Goal: Information Seeking & Learning: Check status

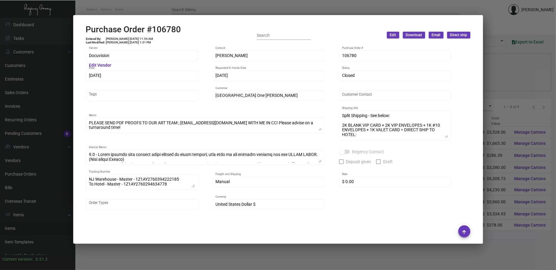
scroll to position [8, 0]
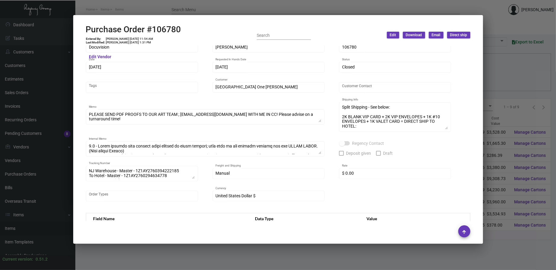
click at [187, 10] on div at bounding box center [278, 135] width 556 height 270
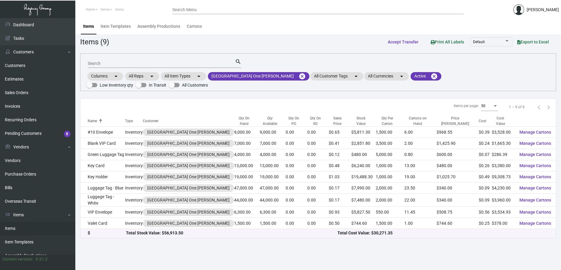
click at [107, 60] on div "Search" at bounding box center [161, 62] width 147 height 9
click at [29, 173] on link "Purchase Orders" at bounding box center [37, 174] width 75 height 14
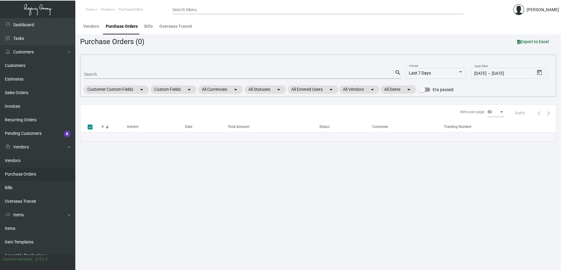
click at [95, 70] on div "Search" at bounding box center [239, 73] width 310 height 9
click at [98, 73] on input "Search" at bounding box center [239, 74] width 310 height 5
type input "101010"
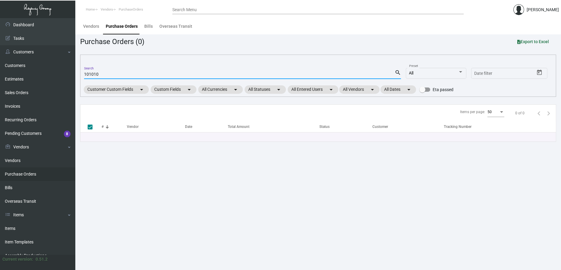
checkbox input "false"
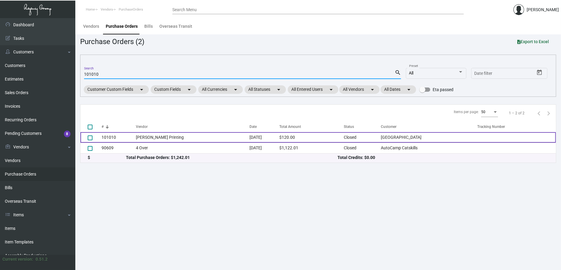
type input "101010"
click at [115, 139] on td "101010" at bounding box center [118, 137] width 34 height 11
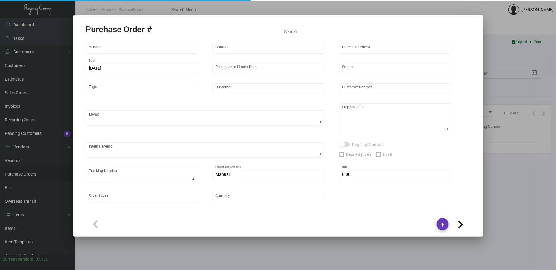
type input "[PERSON_NAME] Printing"
type input "[PERSON_NAME]"
type input "101010"
type input "[DATE]"
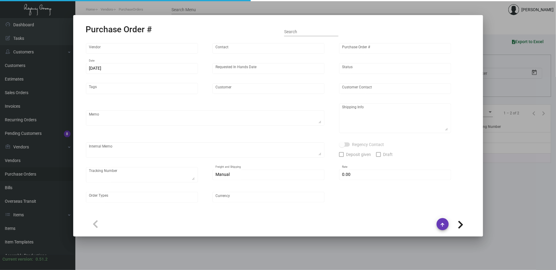
type input "[GEOGRAPHIC_DATA]"
type textarea "PLEASE SEND PDF PROOFS TO OUR ART TEAM ; [EMAIL_ADDRESS][DOMAIN_NAME] WITH ME I…"
type textarea "Regency Group NJ - [PERSON_NAME] [STREET_ADDRESS]"
type textarea "9.21 - Proofs sent over; APPROVED. [DATE] Shipped from [PERSON_NAME] Printing b…"
checkbox input "true"
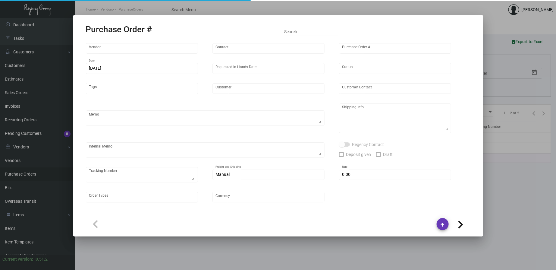
type input "$ 0.00"
type input "United States Dollar $"
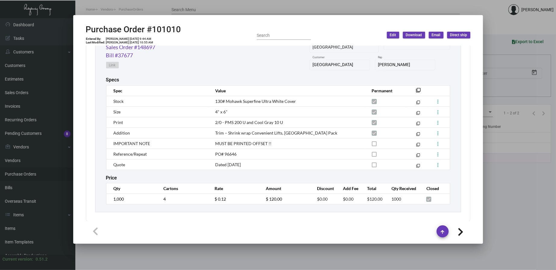
scroll to position [276, 0]
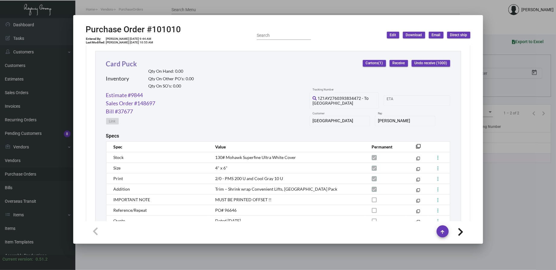
click at [125, 63] on link "Card Puck" at bounding box center [121, 64] width 31 height 8
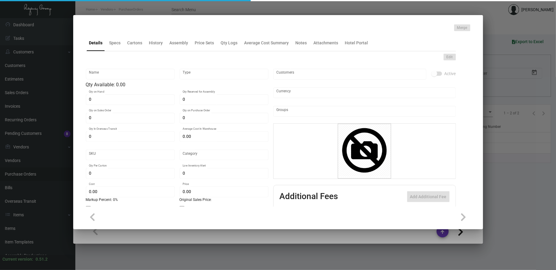
type input "Card Puck"
type input "Inventory"
type input "$ 1.232"
type input "B-Card-01"
type input "Standard"
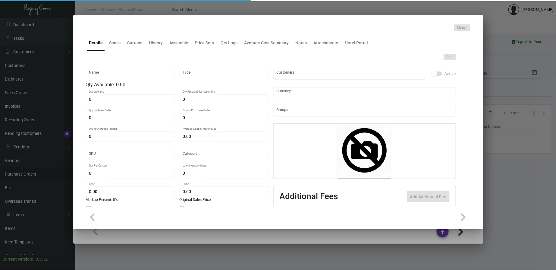
type input "250"
type input "$ 0.12"
type input "$ 0.375"
checkbox input "true"
type input "United States Dollar $"
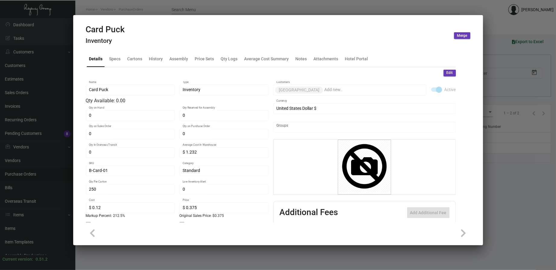
drag, startPoint x: 155, startPoint y: 44, endPoint x: 154, endPoint y: 55, distance: 11.4
click at [155, 44] on div "Card Puck Inventory Merge" at bounding box center [278, 35] width 384 height 23
click at [154, 55] on div "History" at bounding box center [156, 58] width 14 height 6
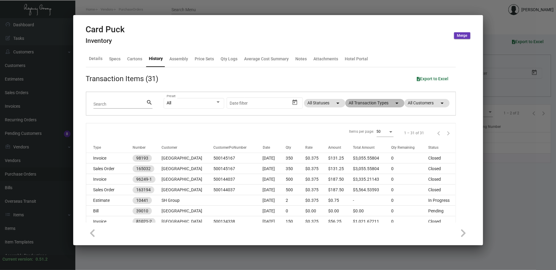
click at [365, 103] on mat-chip "All Transaction Types arrow_drop_down" at bounding box center [374, 103] width 59 height 8
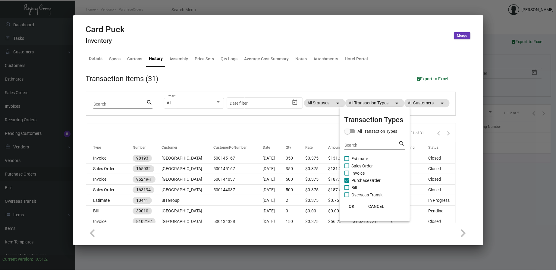
click at [363, 182] on span "Purchase Order" at bounding box center [365, 179] width 29 height 7
click at [347, 182] on input "Purchase Order" at bounding box center [346, 182] width 0 height 0
click at [363, 182] on span "Purchase Order" at bounding box center [365, 179] width 29 height 7
click at [347, 182] on input "Purchase Order" at bounding box center [346, 182] width 0 height 0
checkbox input "true"
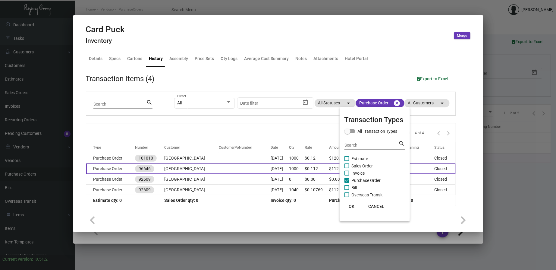
click at [203, 171] on div at bounding box center [278, 135] width 556 height 270
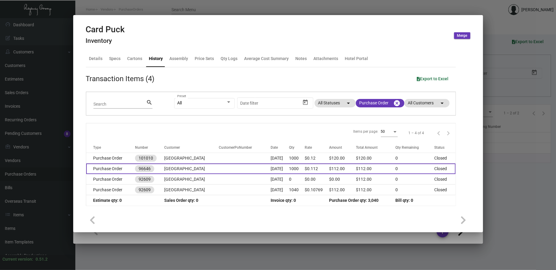
click at [219, 170] on td at bounding box center [245, 168] width 52 height 11
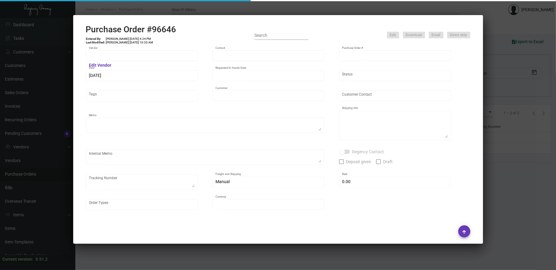
type input "[PERSON_NAME] Printing"
type input "[PERSON_NAME]"
type input "96646"
type input "[DATE]"
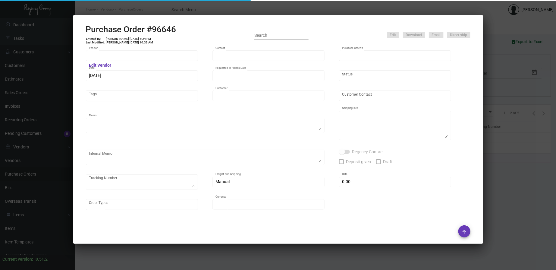
type input "[GEOGRAPHIC_DATA]"
type textarea "Please show PDF proof for approval - Confirm receipt of order and ship date - P…"
type textarea "The Regency Group – NJ Warehouse Attn: Receiving Department (PO 96646) [STREET_…"
type input "$ 0.00"
type input "United States Dollar $"
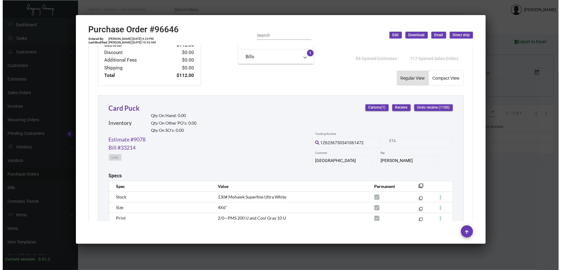
scroll to position [279, 0]
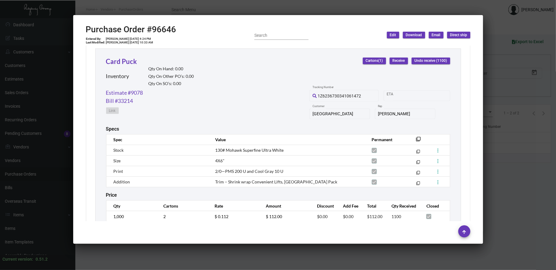
click at [262, 6] on div at bounding box center [278, 135] width 556 height 270
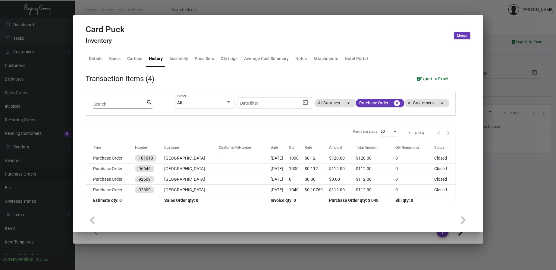
click at [197, 7] on div at bounding box center [278, 135] width 556 height 270
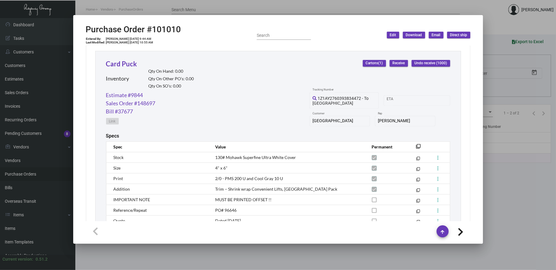
click at [197, 13] on div at bounding box center [278, 135] width 556 height 270
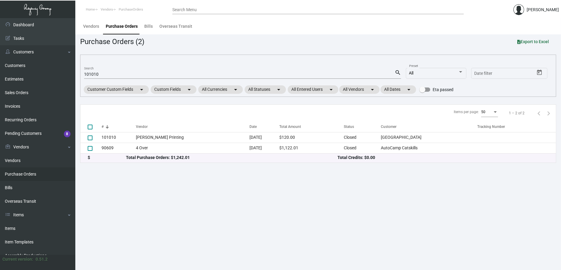
click at [197, 13] on div "Search Menu" at bounding box center [317, 9] width 291 height 9
click at [21, 224] on link "Items" at bounding box center [37, 228] width 75 height 14
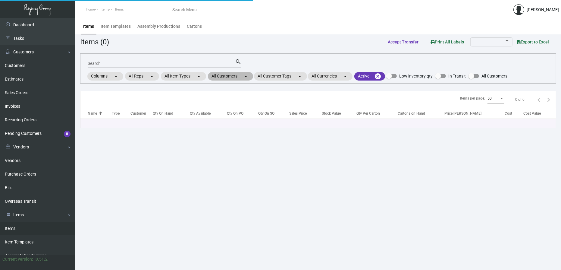
click at [253, 76] on mat-chip "All Customers arrow_drop_down" at bounding box center [230, 76] width 45 height 8
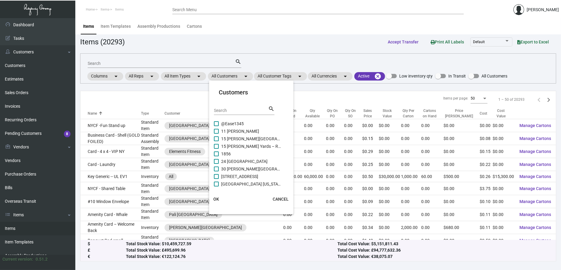
click at [238, 111] on input "Search" at bounding box center [241, 110] width 54 height 5
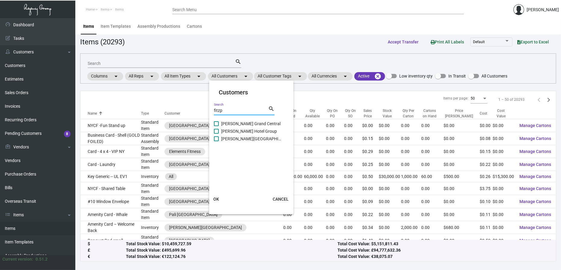
type input "fitzp"
click at [244, 137] on span "[PERSON_NAME][GEOGRAPHIC_DATA]" at bounding box center [251, 138] width 60 height 7
click at [216, 141] on input "[PERSON_NAME][GEOGRAPHIC_DATA]" at bounding box center [216, 141] width 0 height 0
checkbox input "true"
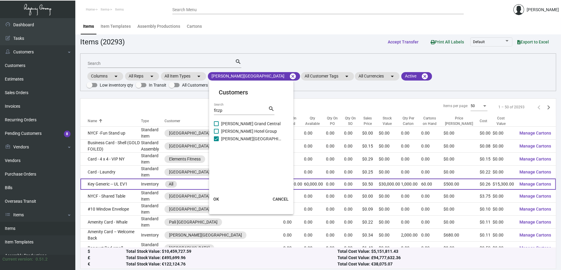
drag, startPoint x: 216, startPoint y: 199, endPoint x: 208, endPoint y: 173, distance: 27.6
click at [216, 200] on span "OK" at bounding box center [216, 198] width 6 height 5
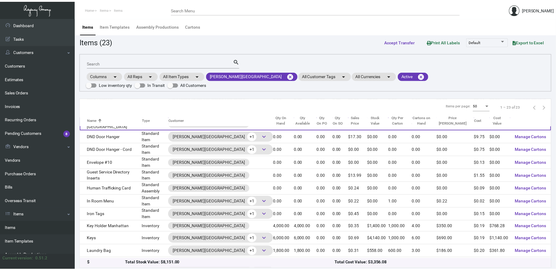
scroll to position [111, 0]
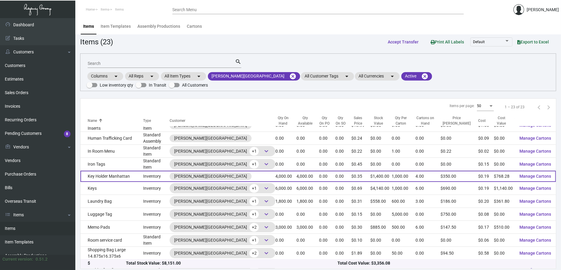
click at [136, 170] on td "Key Holder Manhattan" at bounding box center [111, 175] width 63 height 11
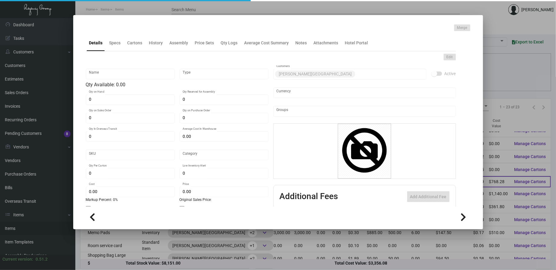
type input "Key Holder Manhattan"
type input "Inventory"
type input "4,000"
type input "$ 0.20441"
type input "1236"
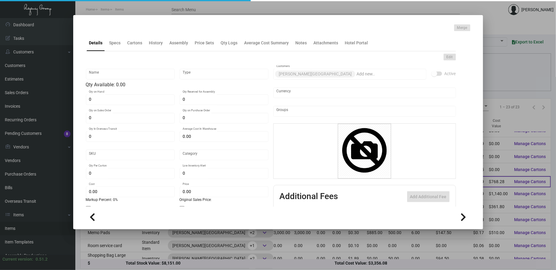
type input "Standard"
type input "1,000"
type input "$ 0.19207"
type input "$ 0.35"
type textarea "Key Holders: closed size 2.75x3-3/4, #100 white coated cover stock, printing 4/…"
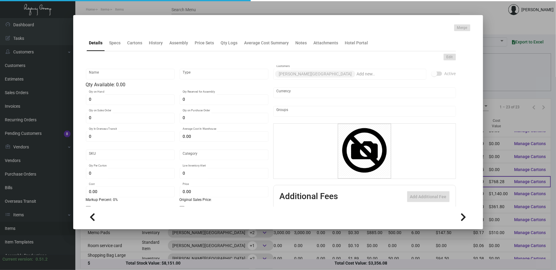
type textarea "Key Holders: closed size 2.75x3-3/4, #100 white coated cover stock, printing 4/…"
checkbox input "true"
type input "United States Dollar $"
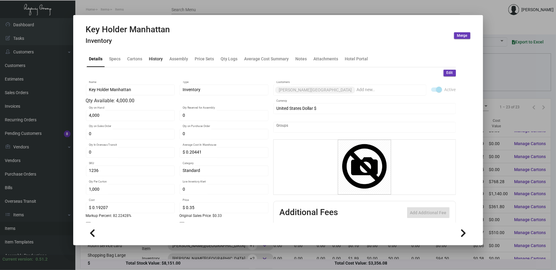
click at [158, 58] on div "History" at bounding box center [156, 58] width 14 height 6
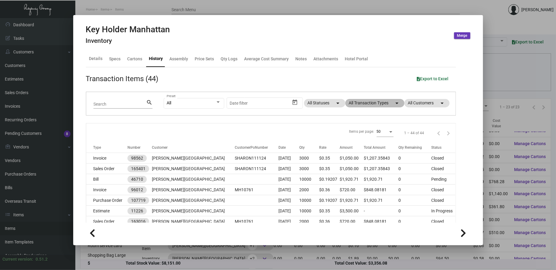
click at [367, 102] on mat-chip "All Transaction Types arrow_drop_down" at bounding box center [374, 103] width 59 height 8
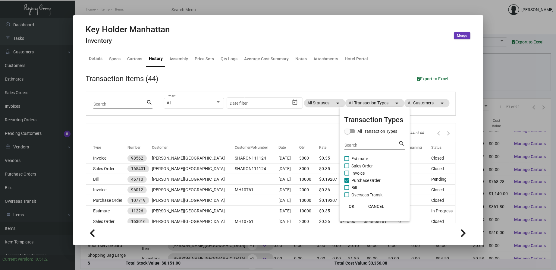
click at [362, 180] on span "Purchase Order" at bounding box center [365, 179] width 29 height 7
click at [347, 182] on input "Purchase Order" at bounding box center [346, 182] width 0 height 0
click at [362, 180] on span "Purchase Order" at bounding box center [365, 179] width 29 height 7
click at [347, 182] on input "Purchase Order" at bounding box center [346, 182] width 0 height 0
checkbox input "true"
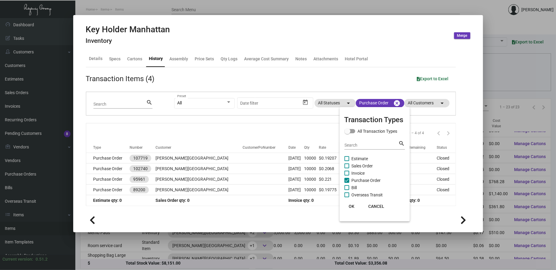
click at [352, 206] on span "OK" at bounding box center [351, 206] width 6 height 5
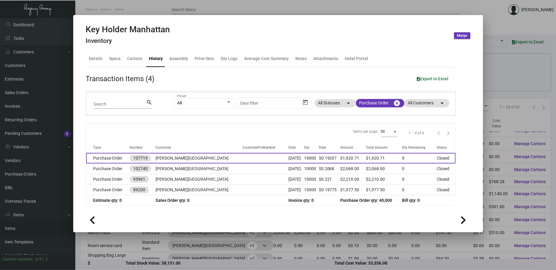
click at [165, 159] on td "[PERSON_NAME][GEOGRAPHIC_DATA]" at bounding box center [198, 158] width 87 height 11
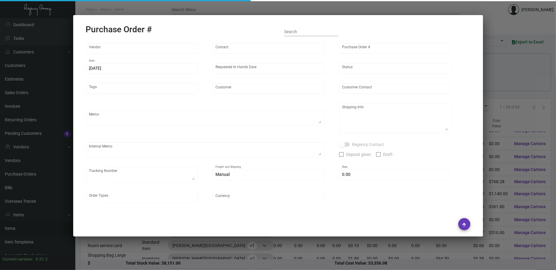
type input "Evergreen Manufacturing"
type input "[PERSON_NAME]"
type input "107719"
type input "[DATE]"
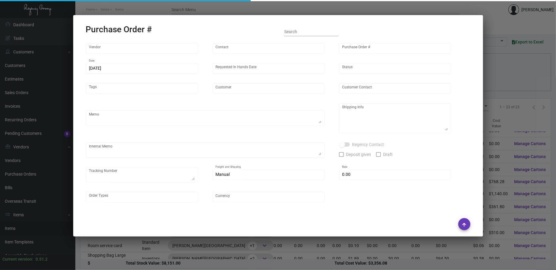
type input "[PERSON_NAME][GEOGRAPHIC_DATA]"
type textarea "PLEASE SEND PDF PROOFS TO OUR ART TEAM ; [EMAIL_ADDRESS][DOMAIN_NAME] WITH ME I…"
type textarea "Regency Group NJ - [PERSON_NAME] [STREET_ADDRESS]"
type textarea "10.9 - Vendor confirmation # is 33886 and the est. finish date is set for 10/30…"
checkbox input "true"
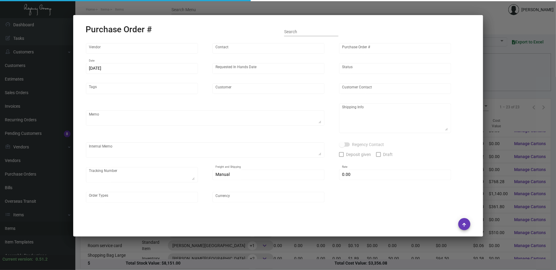
type input "$ 0.00"
type input "United States Dollar $"
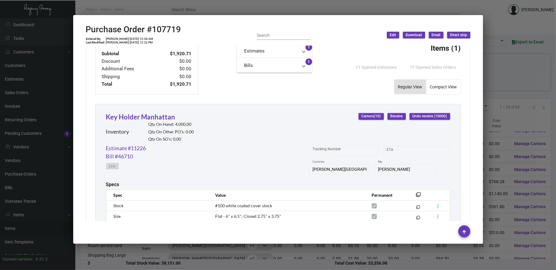
scroll to position [279, 0]
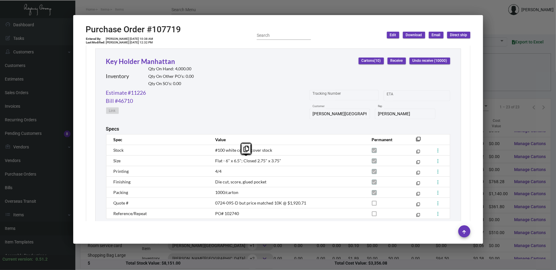
drag, startPoint x: 276, startPoint y: 160, endPoint x: 212, endPoint y: 160, distance: 64.4
click at [212, 160] on td "Flat - 6" x 6.5"; Closed 2.75" x 3.75"" at bounding box center [287, 160] width 156 height 11
copy span "Flat - 6" x 6.5"; Closed 2.75" x 3.75""
click at [175, 36] on div "Purchase Order #107719 Entered By: [PERSON_NAME] [DATE] 10:38 AM Last Modified:…" at bounding box center [133, 34] width 95 height 21
click at [173, 32] on h2 "Purchase Order #107719" at bounding box center [133, 29] width 95 height 10
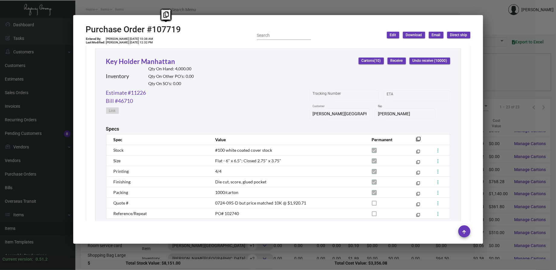
click at [173, 32] on h2 "Purchase Order #107719" at bounding box center [133, 29] width 95 height 10
copy h2 "107719"
click at [416, 140] on mat-icon "filter_none" at bounding box center [418, 140] width 5 height 5
copy h2 "107719"
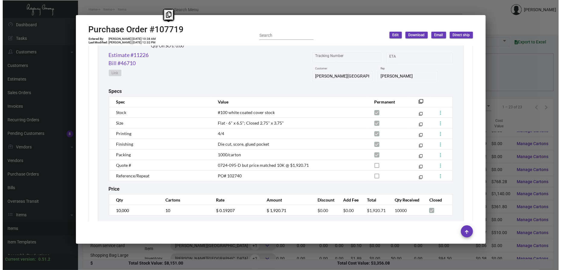
scroll to position [332, 0]
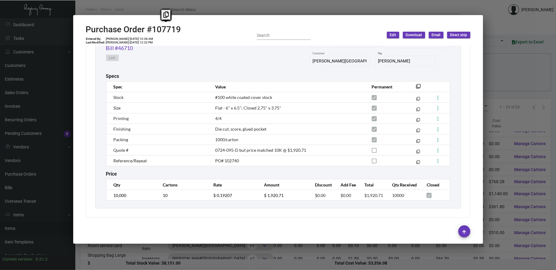
click at [203, 5] on div at bounding box center [278, 135] width 556 height 270
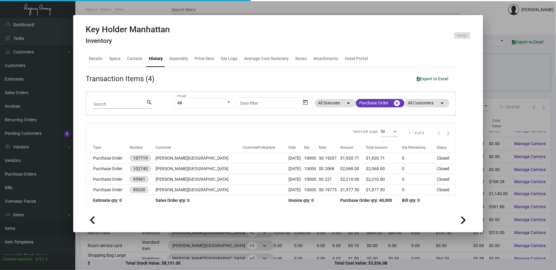
click at [202, 20] on mat-dialog-container "Key Holder Manhattan Inventory Merge Details Specs Cartons History Assembly Pri…" at bounding box center [278, 123] width 410 height 217
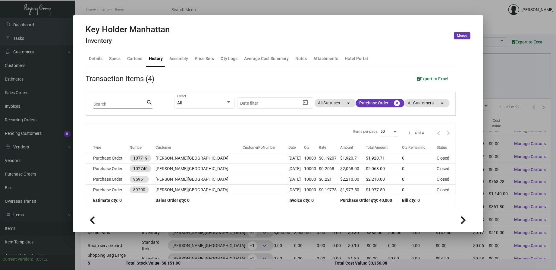
click at [204, 12] on div at bounding box center [278, 135] width 556 height 270
click at [204, 12] on input "Search Menu" at bounding box center [315, 10] width 288 height 5
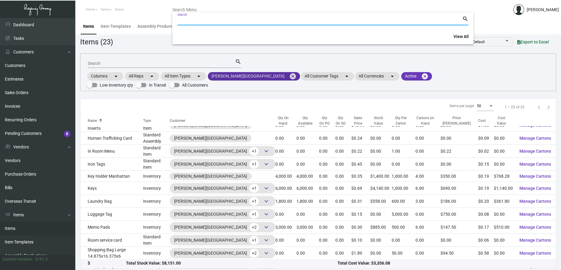
drag, startPoint x: 251, startPoint y: 76, endPoint x: 255, endPoint y: 76, distance: 4.5
click at [253, 76] on div at bounding box center [280, 135] width 561 height 270
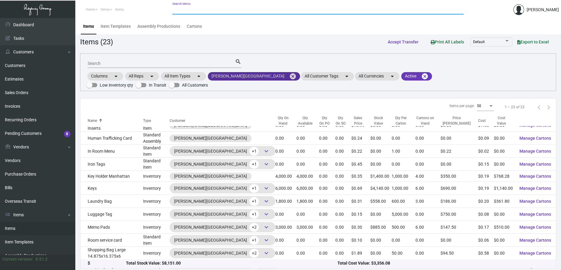
click at [289, 76] on mat-icon "cancel" at bounding box center [292, 76] width 7 height 7
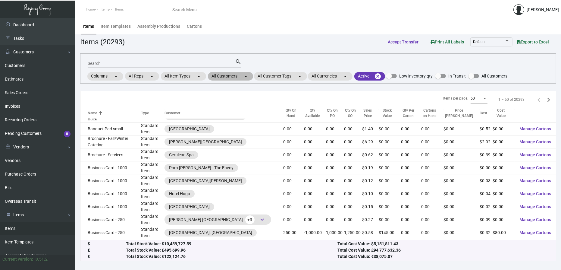
click at [246, 76] on mat-icon "arrow_drop_down" at bounding box center [245, 76] width 7 height 7
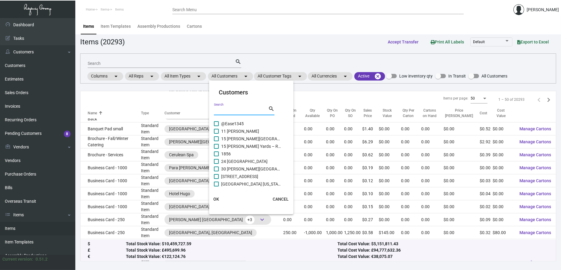
click at [232, 111] on input "Search" at bounding box center [241, 110] width 54 height 5
type input "I"
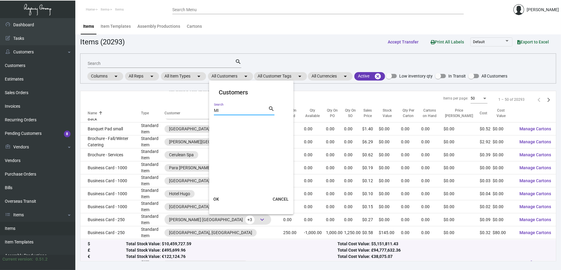
type input "M"
type input "m social"
click at [233, 121] on span "M Social" at bounding box center [251, 123] width 60 height 7
click at [216, 126] on input "M Social" at bounding box center [216, 126] width 0 height 0
checkbox input "true"
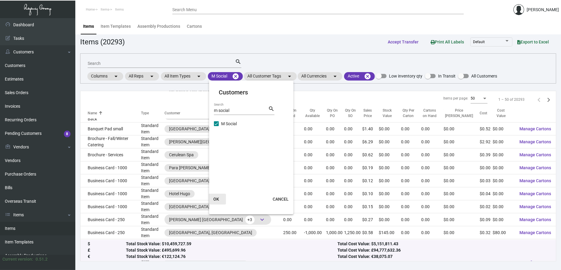
click at [217, 200] on span "OK" at bounding box center [216, 198] width 6 height 5
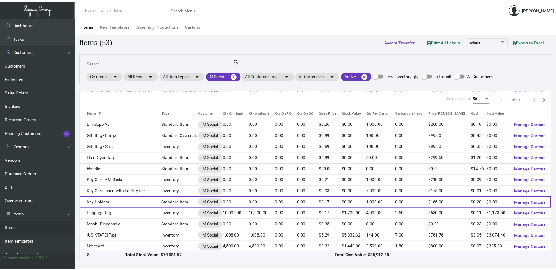
scroll to position [426, 0]
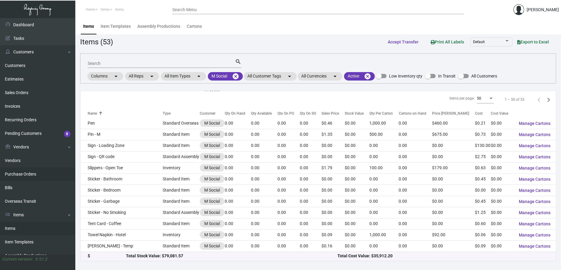
click at [26, 173] on link "Purchase Orders" at bounding box center [37, 174] width 75 height 14
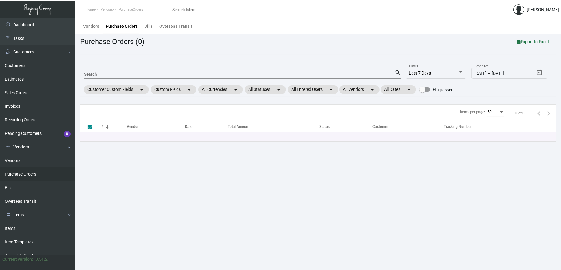
click at [144, 73] on input "Search" at bounding box center [239, 74] width 310 height 5
type input "07"
type input "070"
checkbox input "false"
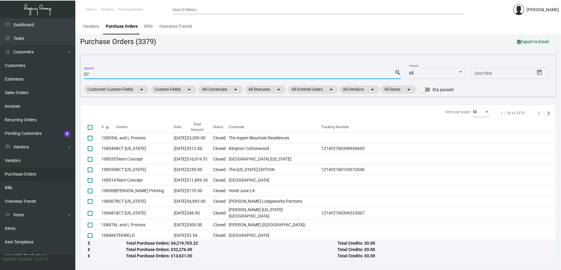
type input "0"
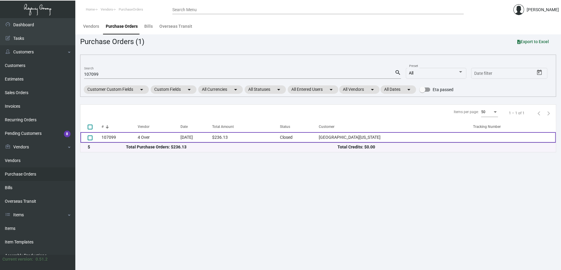
click at [167, 139] on td "4 Over" at bounding box center [159, 137] width 43 height 11
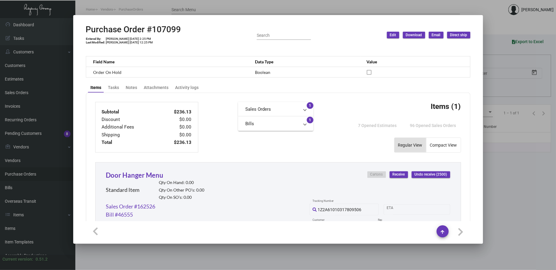
scroll to position [311, 0]
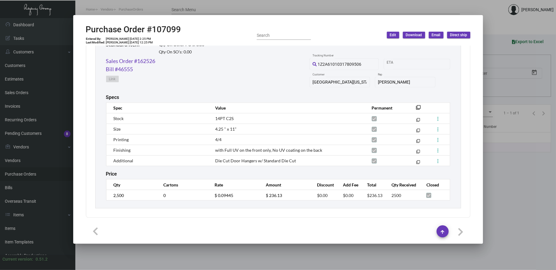
click at [174, 32] on h2 "Purchase Order #107099" at bounding box center [133, 29] width 95 height 10
click at [173, 28] on h2 "Purchase Order #107099" at bounding box center [133, 29] width 95 height 10
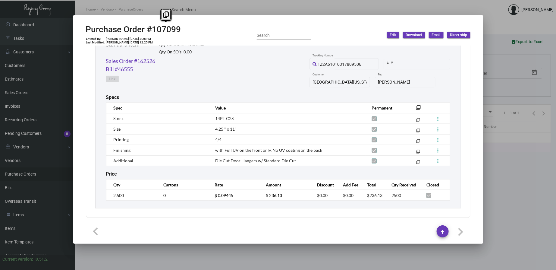
click at [173, 28] on h2 "Purchase Order #107099" at bounding box center [133, 29] width 95 height 10
click at [167, 27] on h2 "Purchase Order #107099" at bounding box center [133, 29] width 95 height 10
copy h2 "107099"
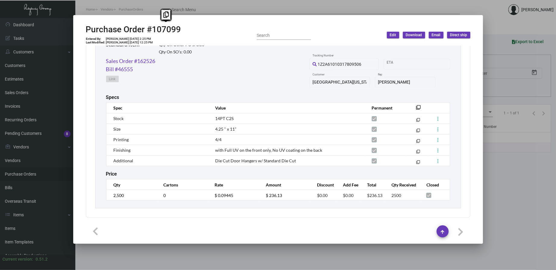
click at [138, 17] on mat-dialog-container "Purchase Order #107099 Entered By: [PERSON_NAME] [DATE] 2:25 PM Last Modified: …" at bounding box center [278, 129] width 410 height 228
click at [135, 8] on div at bounding box center [278, 135] width 556 height 270
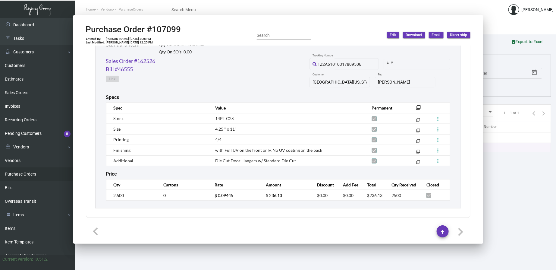
click at [135, 8] on span "PurchaseOrders" at bounding box center [131, 10] width 24 height 4
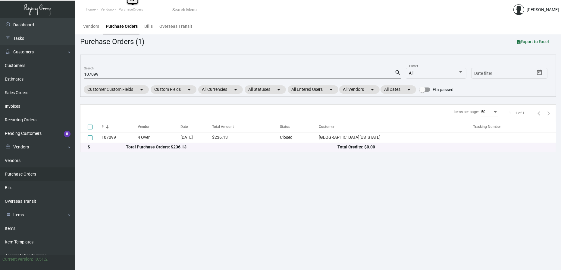
click at [95, 75] on input "107099" at bounding box center [239, 74] width 310 height 5
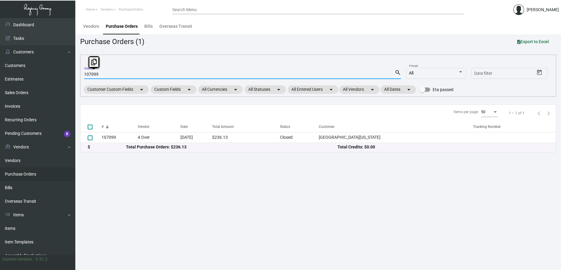
drag, startPoint x: 89, startPoint y: 75, endPoint x: 121, endPoint y: 74, distance: 31.9
click at [121, 74] on input "107099" at bounding box center [239, 74] width 310 height 5
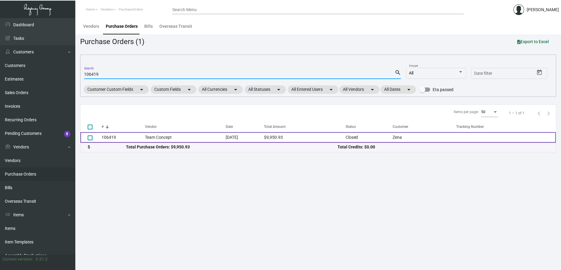
type input "106419"
click at [123, 140] on td "106419" at bounding box center [122, 137] width 43 height 11
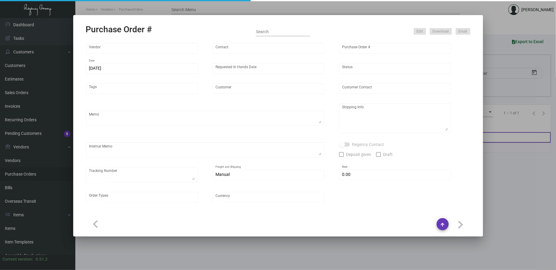
type input "Team Concept"
type input "[PERSON_NAME]"
type input "106419"
type input "[DATE]"
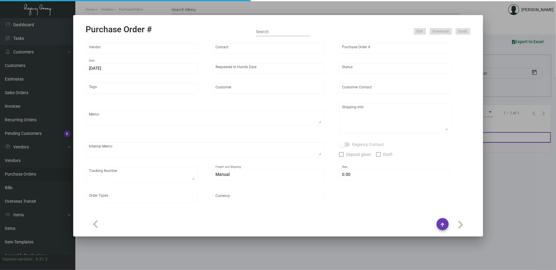
type input "Zena"
type input "[PERSON_NAME]"
type textarea "PLEASE SEND PDF PROOFS TO OUR ART TEAM ; [EMAIL_ADDRESS][DOMAIN_NAME] WITH ME I…"
type textarea "[PERSON_NAME] [STREET_ADDRESS][US_STATE]"
type textarea "7.17 - Proofs sent over; APPROVED. // TA set for ~10-15 BD after approval, so s…"
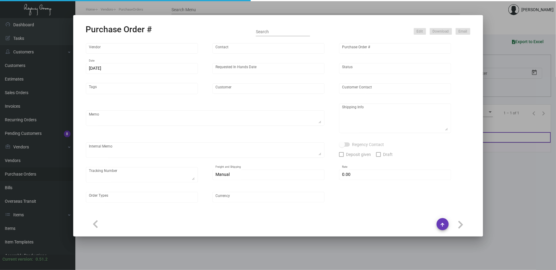
type input "$ 0.00"
type input "United States Dollar $"
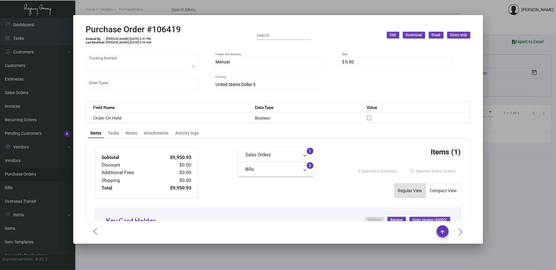
scroll to position [0, 0]
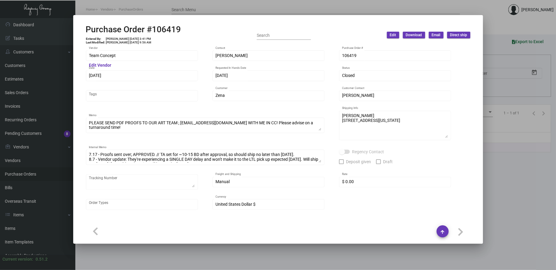
click at [219, 3] on div at bounding box center [278, 135] width 556 height 270
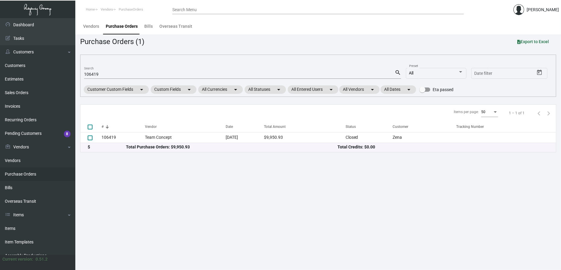
click at [91, 75] on input "106419" at bounding box center [239, 74] width 310 height 5
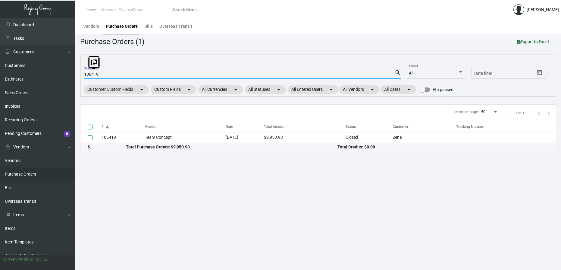
drag, startPoint x: 88, startPoint y: 74, endPoint x: 119, endPoint y: 74, distance: 31.0
click at [119, 74] on input "106419" at bounding box center [239, 74] width 310 height 5
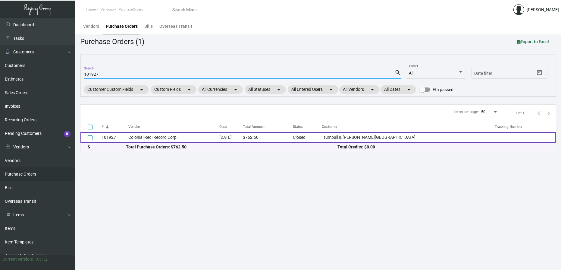
type input "101927"
click at [200, 138] on td "Colonial Redi Record Corp." at bounding box center [173, 137] width 91 height 11
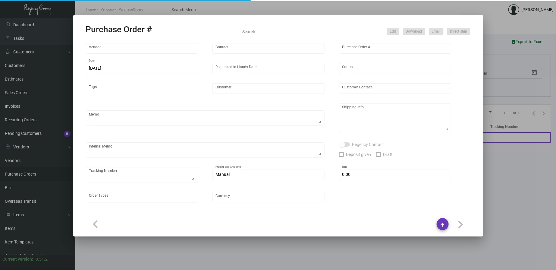
type input "Colonial Redi Record Corp."
type input "[PERSON_NAME]"
type input "101927"
type input "[DATE]"
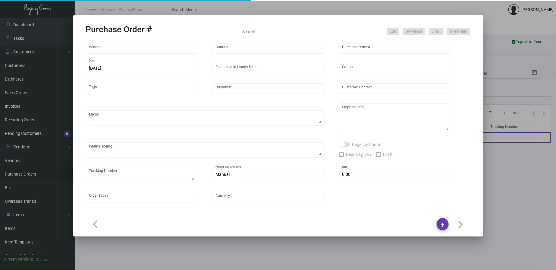
type input "Trumbull & [PERSON_NAME][GEOGRAPHIC_DATA]"
type input "[PERSON_NAME]"
type textarea "PLEASE SEND PDF PROOFS TO OUR ART TEAM ; [EMAIL_ADDRESS][DOMAIN_NAME] WITH ME I…"
type textarea "[PERSON_NAME] & [PERSON_NAME] Hotel - [PERSON_NAME] [STREET_ADDRESS][PERSON_NAM…"
type textarea "10.31 - Proofs sent over; APPROVED."
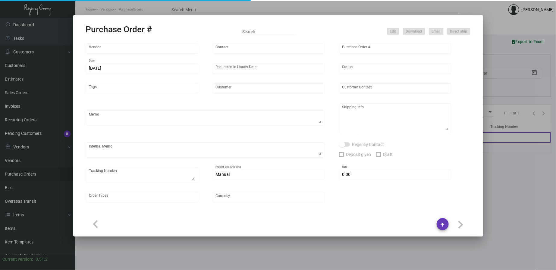
type input "$ 0.00"
type input "United States Dollar $"
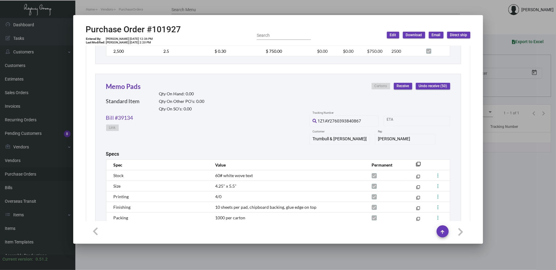
scroll to position [468, 0]
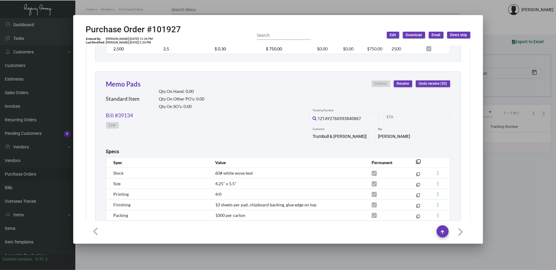
click at [179, 28] on h2 "Purchase Order #101927" at bounding box center [133, 29] width 95 height 10
click at [172, 29] on h2 "Purchase Order #101927" at bounding box center [133, 29] width 95 height 10
copy h2 "101927"
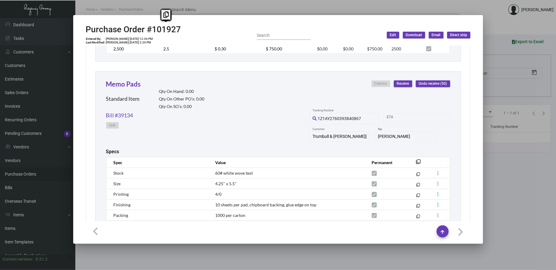
click at [236, 151] on div "Specs" at bounding box center [278, 152] width 344 height 6
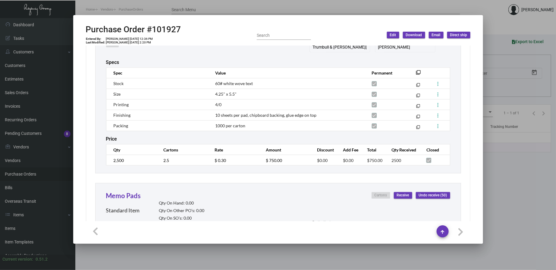
scroll to position [245, 0]
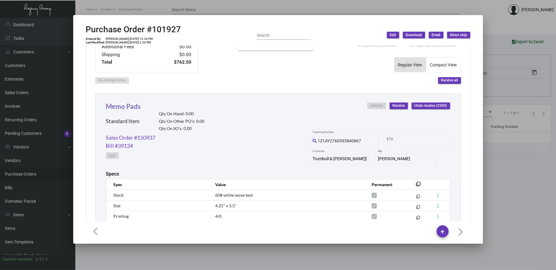
click at [127, 106] on link "Memo Pads" at bounding box center [123, 106] width 35 height 8
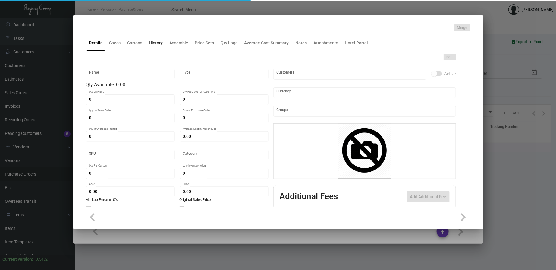
type input "Memo Pads"
type input "Standard Item"
type input "$ 0.00"
type input "3222"
type input "Standard"
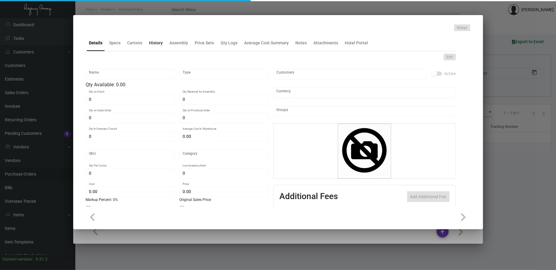
type input "1,000"
type input "2,000"
type input "$ 0.30"
type input "$ 0.48"
type textarea "Memo Pads: Size 4.25x5.5 60# White wove text stock, printing 4/0 offset, 10 she…"
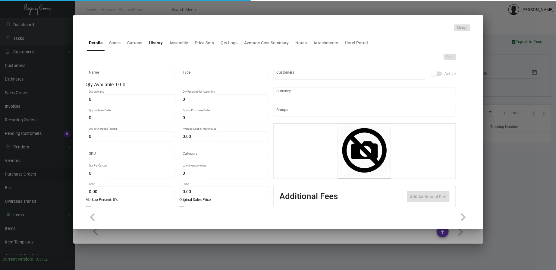
type textarea "Memo Pads: Size 4.25x5.5 60# White wove text stock, printing 4/0 offset, 10 she…"
checkbox input "true"
type input "United States Dollar $"
click at [154, 45] on div "History" at bounding box center [156, 43] width 14 height 6
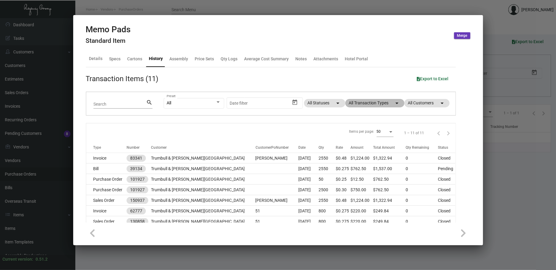
click at [374, 105] on mat-chip "All Transaction Types arrow_drop_down" at bounding box center [374, 103] width 59 height 8
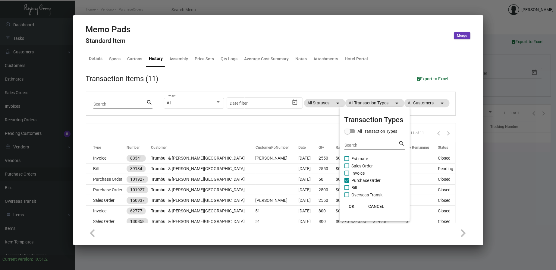
click at [359, 180] on span "Purchase Order" at bounding box center [365, 179] width 29 height 7
click at [347, 182] on input "Purchase Order" at bounding box center [346, 182] width 0 height 0
click at [359, 180] on span "Purchase Order" at bounding box center [365, 179] width 29 height 7
click at [347, 182] on input "Purchase Order" at bounding box center [346, 182] width 0 height 0
checkbox input "true"
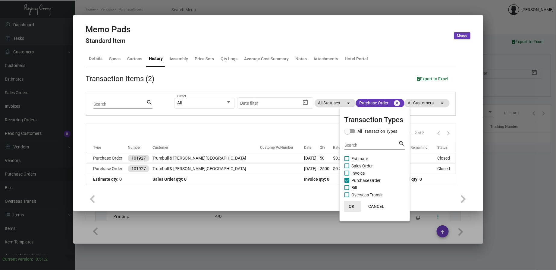
click at [352, 206] on span "OK" at bounding box center [351, 206] width 6 height 5
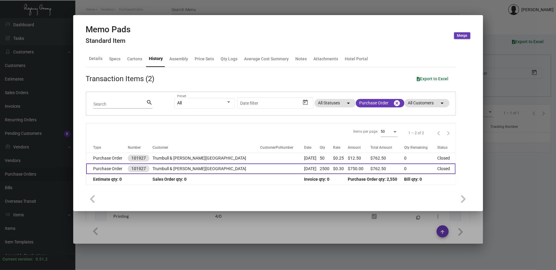
click at [207, 166] on td "Trumbull & [PERSON_NAME][GEOGRAPHIC_DATA]" at bounding box center [206, 168] width 107 height 11
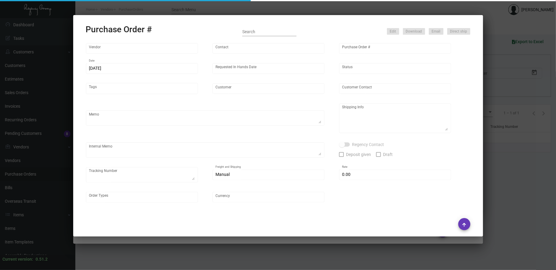
type input "Colonial Redi Record Corp."
type input "[PERSON_NAME]"
type input "101927"
type input "[DATE]"
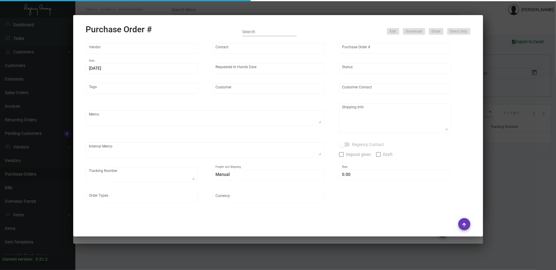
type input "Trumbull & [PERSON_NAME][GEOGRAPHIC_DATA]"
type input "[PERSON_NAME]"
type textarea "PLEASE SEND PDF PROOFS TO OUR ART TEAM ; [EMAIL_ADDRESS][DOMAIN_NAME] WITH ME I…"
type textarea "[PERSON_NAME] & [PERSON_NAME] Hotel - [PERSON_NAME] [STREET_ADDRESS][PERSON_NAM…"
type textarea "10.31 - Proofs sent over; APPROVED."
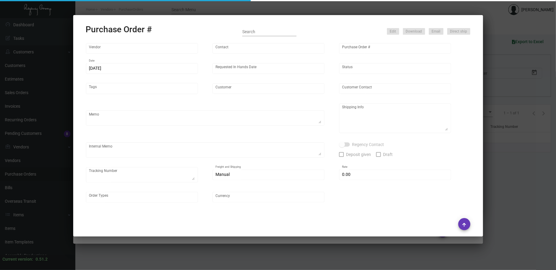
type input "$ 0.00"
type input "United States Dollar $"
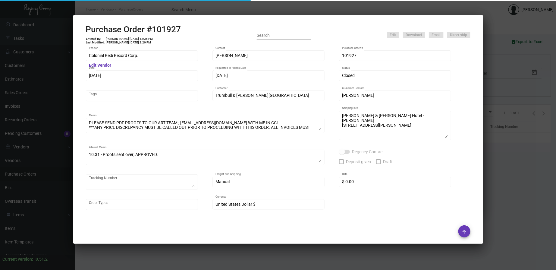
click at [217, 5] on div at bounding box center [278, 135] width 556 height 270
